Goal: Transaction & Acquisition: Book appointment/travel/reservation

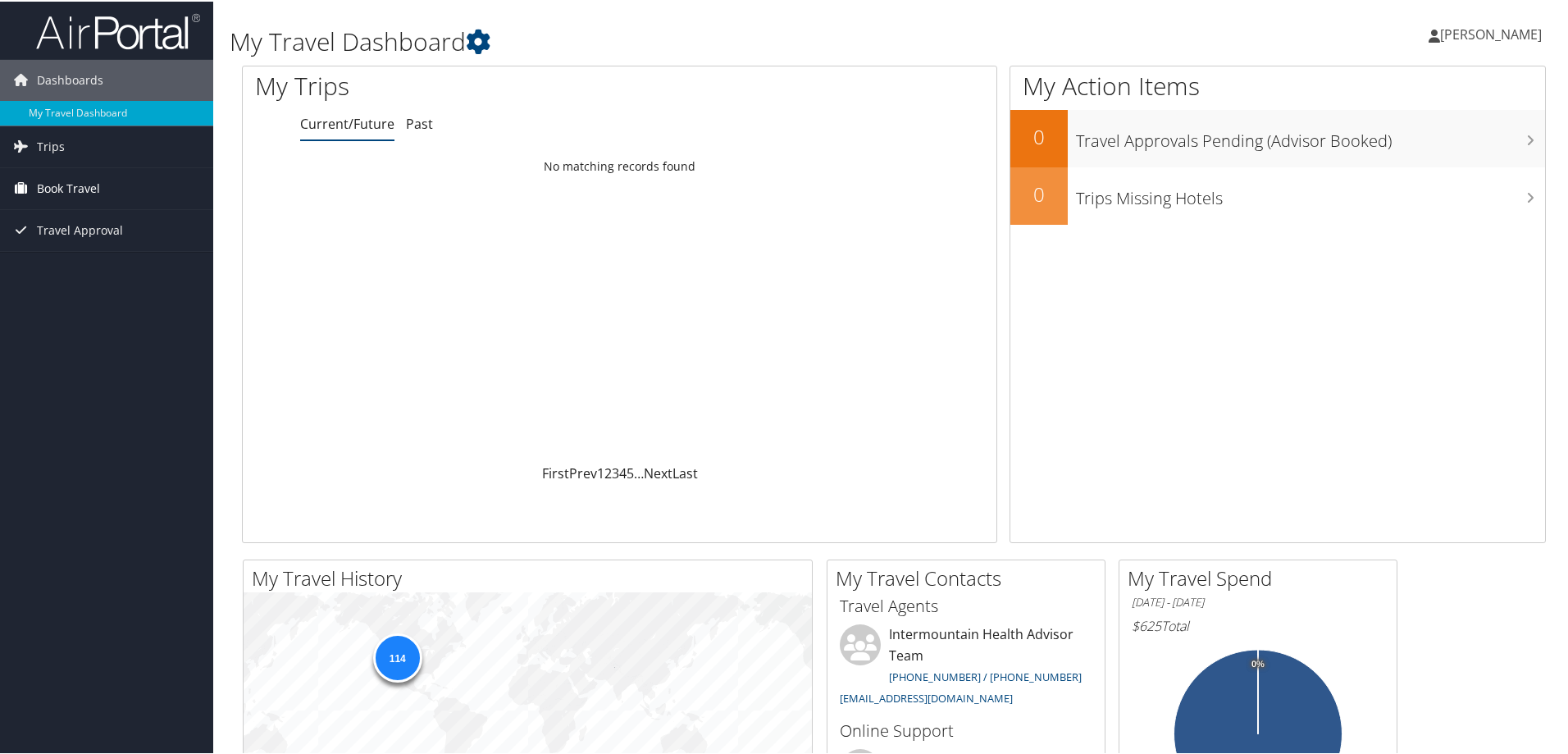
click at [78, 180] on span "Book Travel" at bounding box center [69, 187] width 63 height 41
click at [99, 270] on link "Book/Manage Online Trips" at bounding box center [106, 269] width 214 height 25
